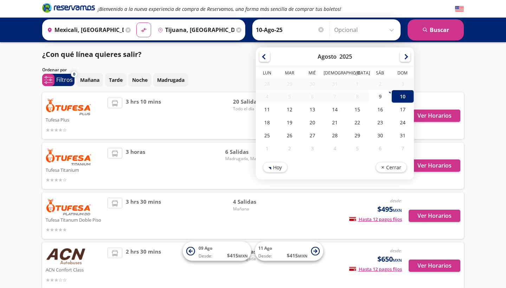
click at [290, 28] on input "10-Ago-25" at bounding box center [290, 30] width 69 height 18
click at [250, 50] on div "¿Con qué línea quieres salir?" at bounding box center [253, 54] width 422 height 11
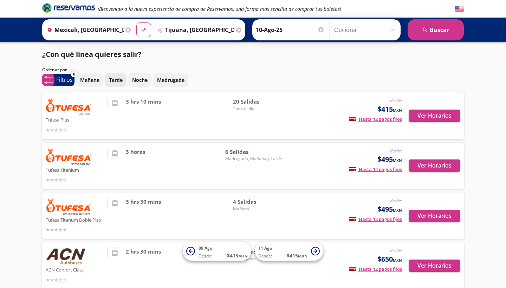
click at [118, 81] on p "Tarde" at bounding box center [116, 79] width 14 height 7
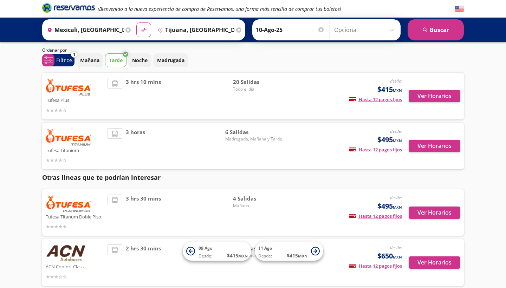
scroll to position [14, 0]
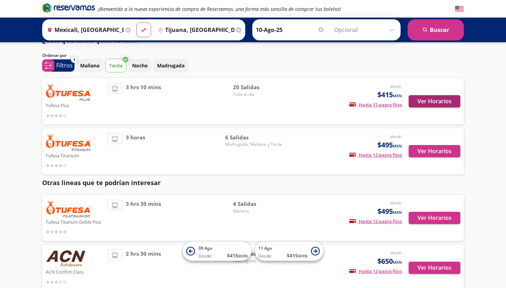
click at [420, 104] on button "Ver Horarios" at bounding box center [435, 101] width 52 height 12
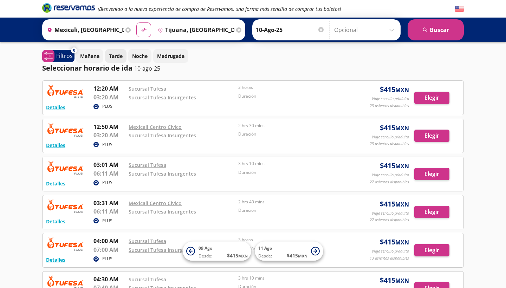
click at [117, 57] on p "Tarde" at bounding box center [116, 55] width 14 height 7
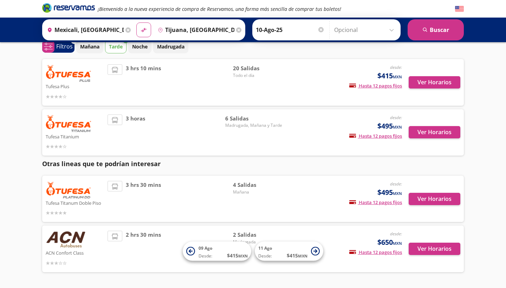
scroll to position [43, 0]
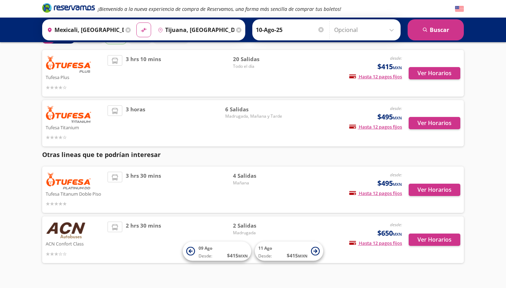
click at [260, 191] on div "4 [PERSON_NAME]" at bounding box center [257, 190] width 49 height 36
click at [432, 192] on button "Ver Horarios" at bounding box center [435, 190] width 52 height 12
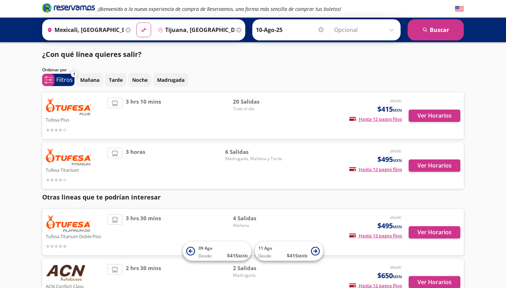
scroll to position [43, 0]
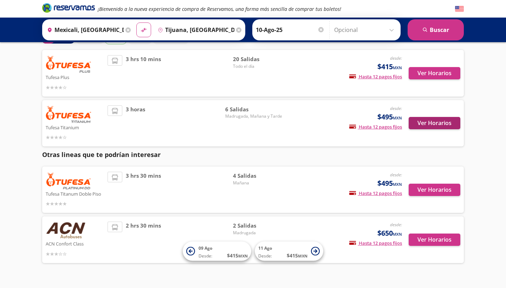
click at [428, 122] on button "Ver Horarios" at bounding box center [435, 123] width 52 height 12
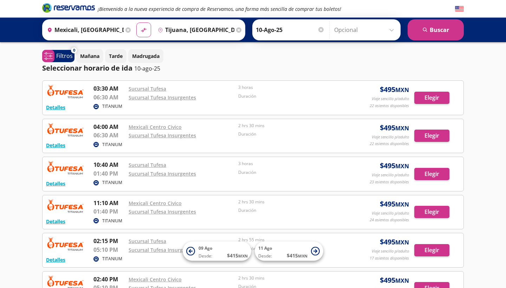
scroll to position [43, 0]
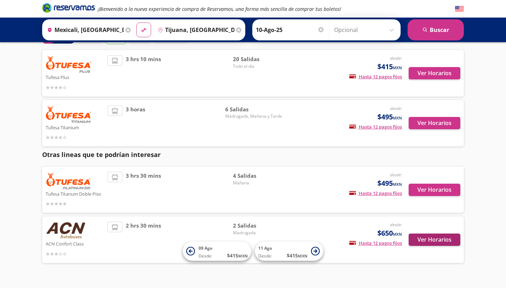
click at [428, 241] on button "Ver Horarios" at bounding box center [435, 240] width 52 height 12
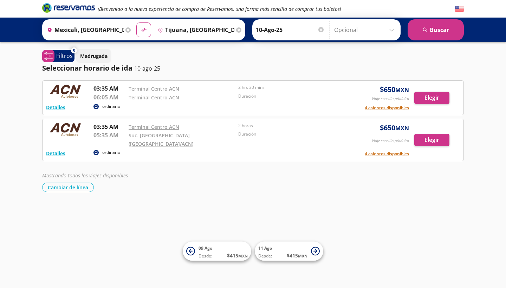
scroll to position [43, 0]
